Goal: Transaction & Acquisition: Book appointment/travel/reservation

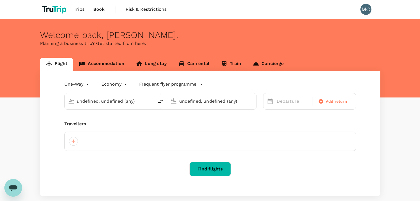
type input "Montréal-Pierre Elliott Trudeau Intl (YUL)"
type input "Val-d'Or Airport (YVO)"
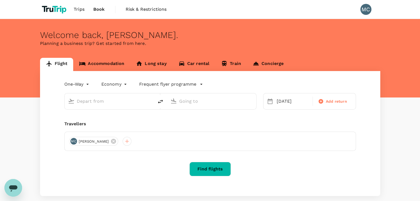
click at [113, 64] on link "Accommodation" at bounding box center [101, 64] width 57 height 13
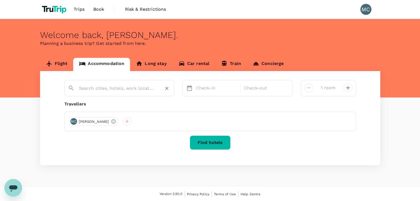
drag, startPoint x: 125, startPoint y: 97, endPoint x: 124, endPoint y: 92, distance: 5.1
click at [124, 97] on div "Check-in Check-out 1 room Travellers MC Mateo Caceres Find hotels" at bounding box center [210, 118] width 340 height 94
click at [124, 92] on input "text" at bounding box center [117, 88] width 76 height 9
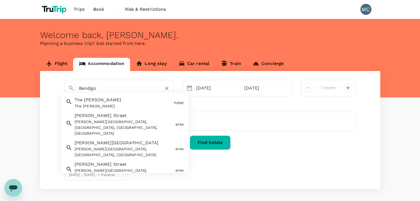
click at [125, 103] on div "The William Vale The William Vale" at bounding box center [121, 102] width 99 height 15
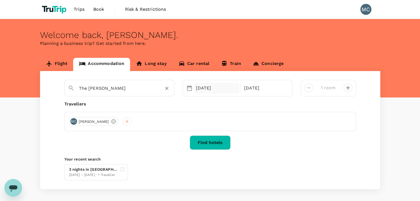
type input "The William Vale"
click at [222, 85] on div "28 Aug" at bounding box center [217, 88] width 46 height 11
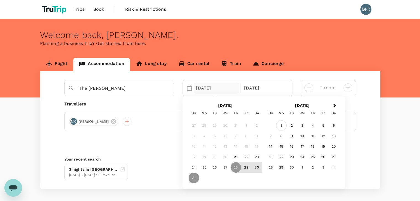
click at [282, 125] on div "1" at bounding box center [281, 126] width 10 height 10
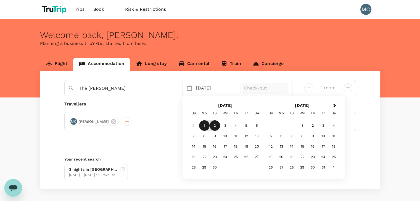
click at [211, 126] on div "2" at bounding box center [214, 126] width 10 height 10
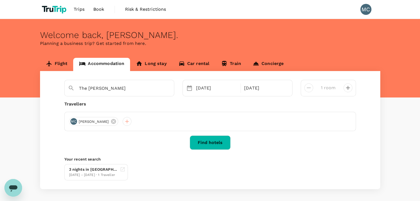
click at [213, 143] on button "Find hotels" at bounding box center [210, 143] width 41 height 14
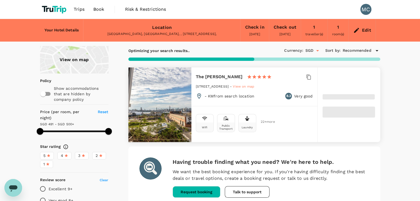
type input "499.46"
type input "491.43"
type input "499.43"
type input "161.43"
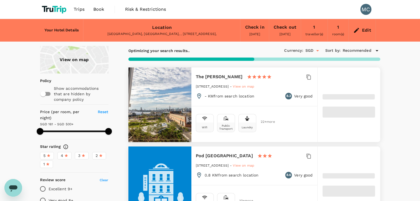
type input "499.43"
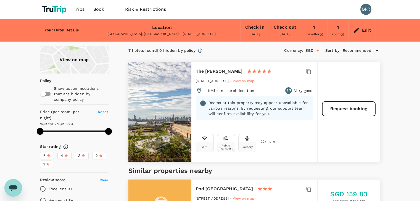
click at [364, 34] on div "Edit" at bounding box center [361, 30] width 27 height 19
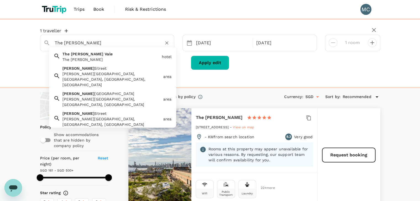
click at [122, 40] on input "The William Vale" at bounding box center [105, 43] width 100 height 9
paste input "Arlo Williamsburg"
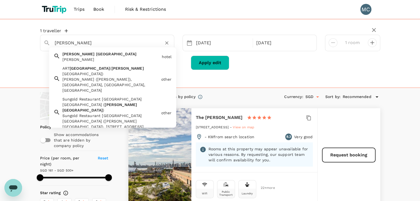
click at [115, 58] on div "Arlo Williamsburg" at bounding box center [110, 60] width 97 height 6
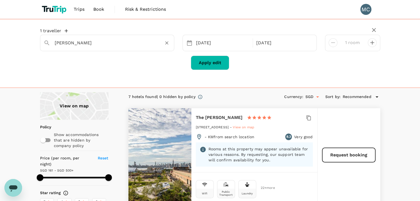
type input "Arlo Williamsburg"
click at [197, 63] on button "Apply edit" at bounding box center [210, 63] width 38 height 14
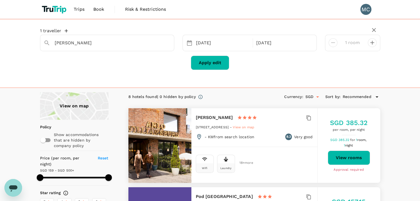
type input "499.75"
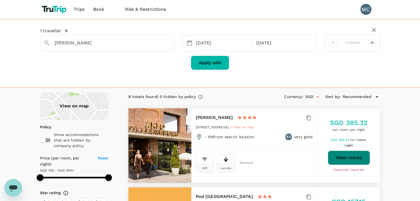
click at [348, 155] on button "View rooms" at bounding box center [348, 158] width 42 height 14
click at [316, 96] on icon "Open" at bounding box center [317, 97] width 7 height 7
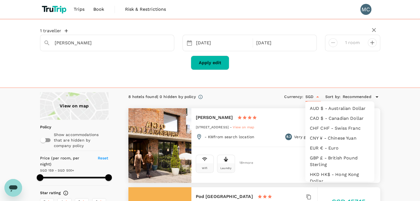
scroll to position [127, 0]
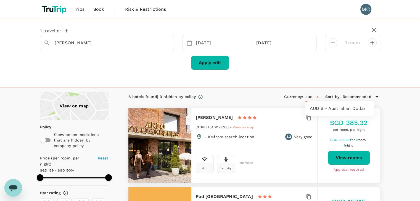
click at [337, 110] on li "AUD $ - Australian Dollar" at bounding box center [339, 109] width 69 height 10
type input "AUD"
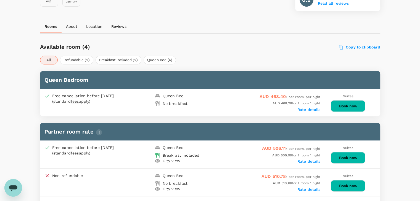
scroll to position [193, 0]
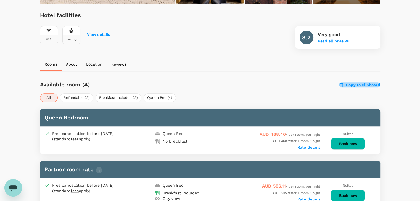
click at [346, 82] on label "Copy to clipboard" at bounding box center [359, 84] width 41 height 5
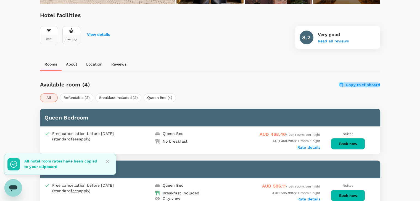
click at [353, 84] on label "Copy to clipboard" at bounding box center [359, 84] width 41 height 5
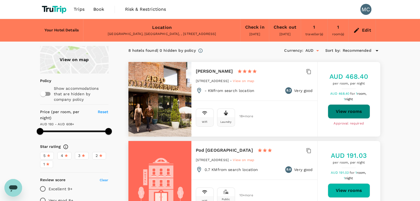
click at [340, 108] on button "View rooms" at bounding box center [348, 112] width 42 height 14
click at [306, 69] on icon "button" at bounding box center [309, 72] width 6 height 6
click at [359, 29] on icon at bounding box center [356, 30] width 7 height 7
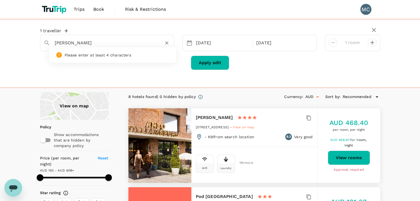
click at [101, 42] on input "Arlo Williamsburg" at bounding box center [105, 43] width 100 height 9
click at [101, 41] on input "Arlo Williamsburg" at bounding box center [105, 43] width 100 height 9
paste input "The William Vale"
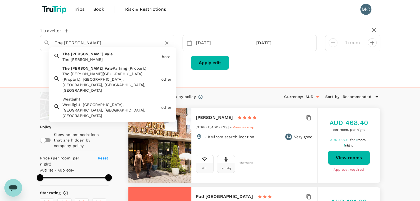
click at [113, 58] on div "The William Vale" at bounding box center [110, 60] width 97 height 6
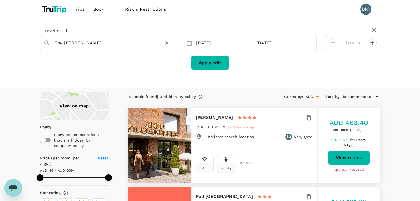
type input "The William Vale"
click at [198, 61] on button "Apply edit" at bounding box center [210, 63] width 38 height 14
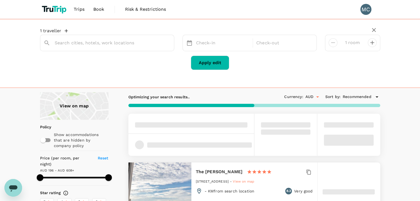
type input "The William Vale"
type input "499.43"
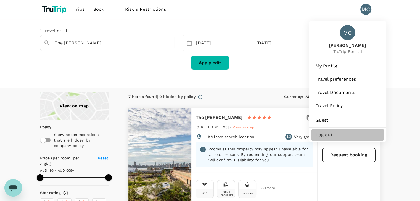
click at [329, 136] on span "Log out" at bounding box center [347, 135] width 64 height 7
